Goal: Information Seeking & Learning: Learn about a topic

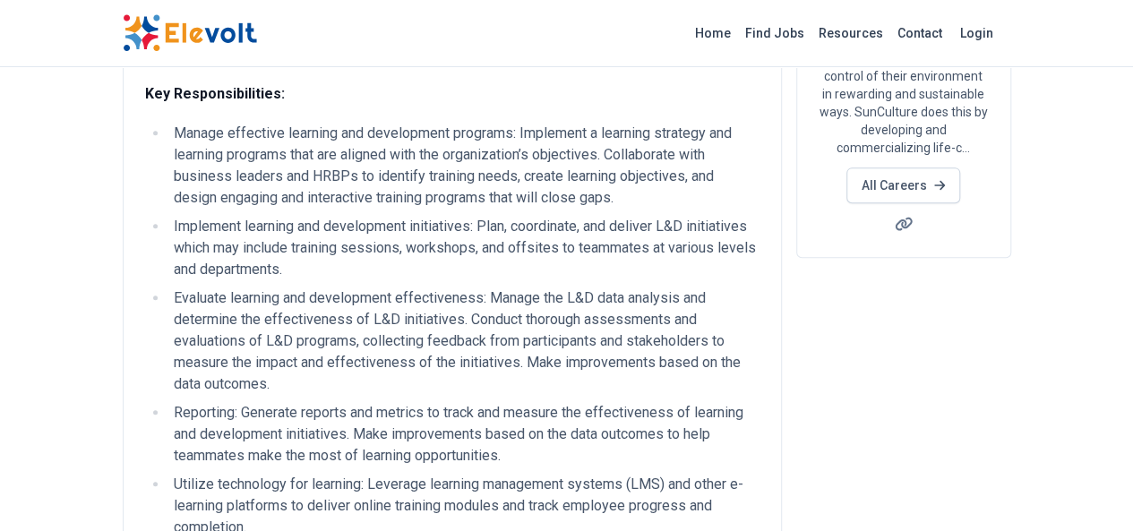
scroll to position [265, 0]
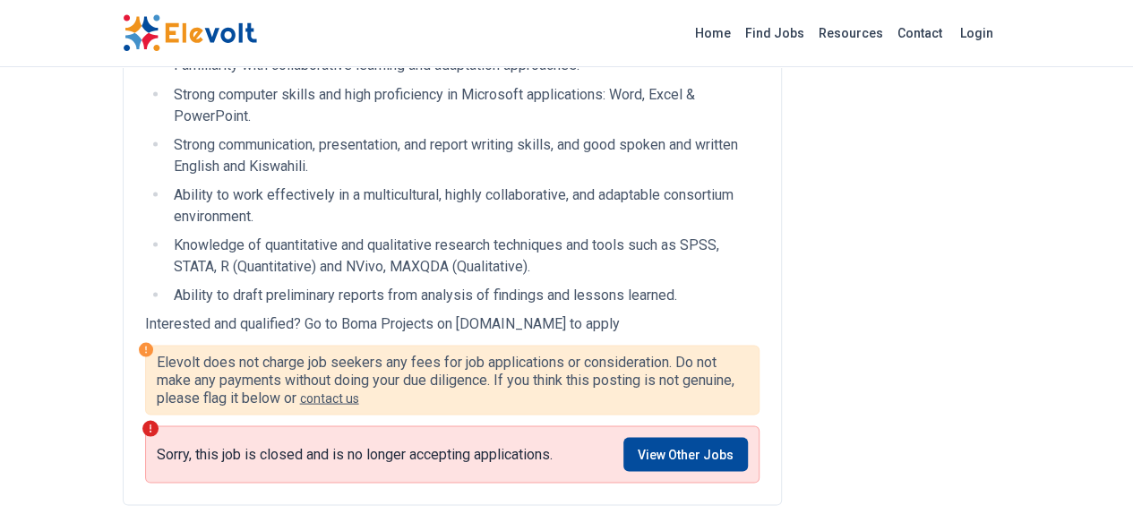
scroll to position [1613, 0]
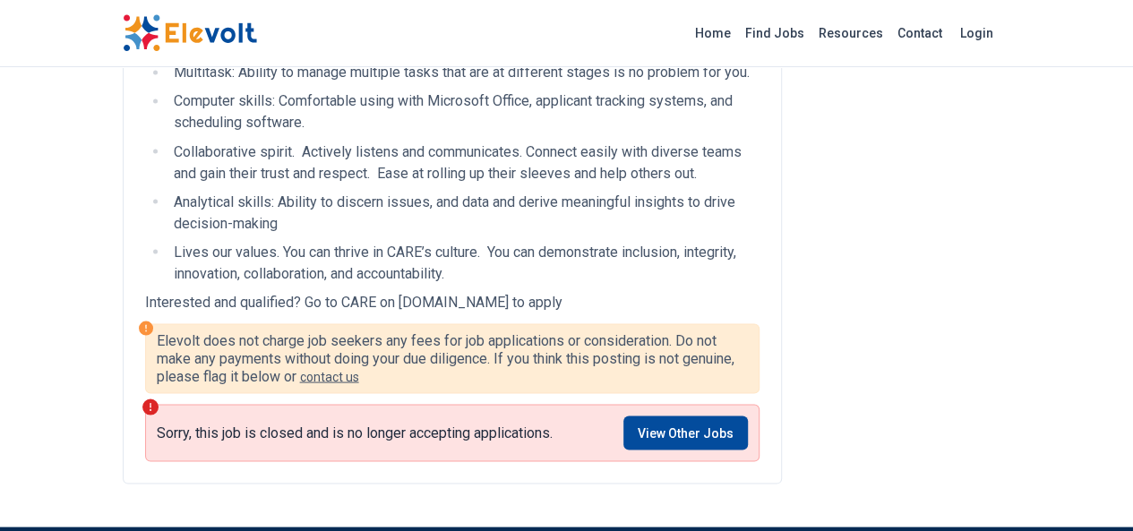
scroll to position [1580, 0]
